Goal: Find contact information: Find contact information

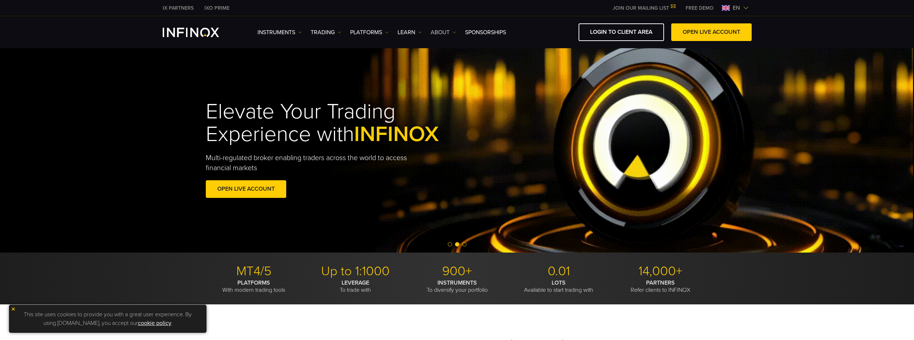
click at [454, 31] on img at bounding box center [455, 33] width 4 height 4
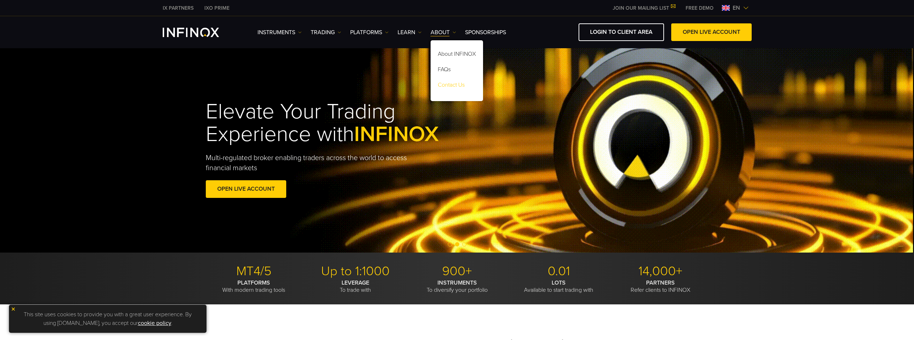
click at [454, 80] on link "Contact Us" at bounding box center [457, 85] width 52 height 15
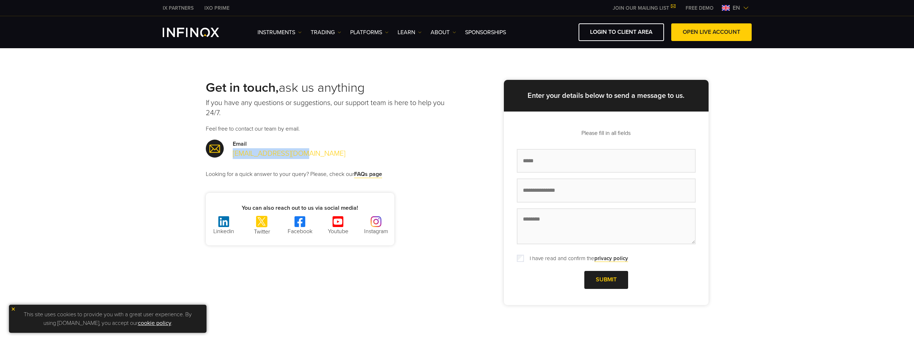
drag, startPoint x: 295, startPoint y: 154, endPoint x: 234, endPoint y: 157, distance: 61.2
copy link "[EMAIL_ADDRESS][DOMAIN_NAME]"
click at [415, 174] on p "Looking for a quick answer to your query? Please, check our FAQs page" at bounding box center [332, 174] width 252 height 9
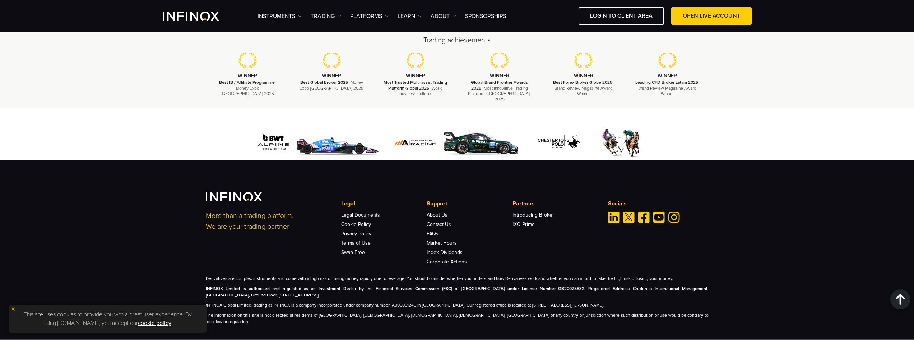
scroll to position [874, 0]
